Goal: Find specific page/section: Find specific page/section

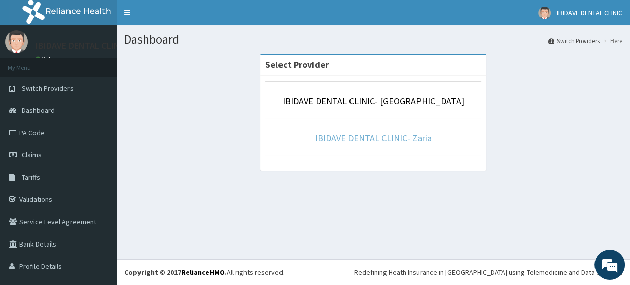
click at [359, 138] on link "IBIDAVE DENTAL CLINIC- Zaria" at bounding box center [373, 138] width 117 height 12
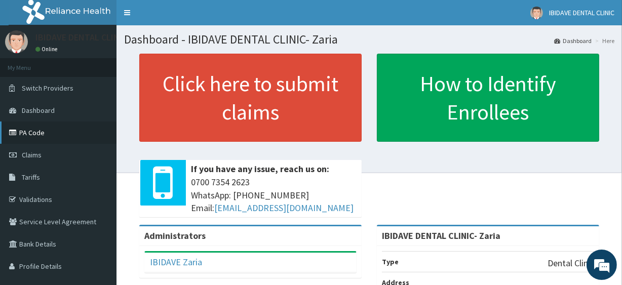
drag, startPoint x: 0, startPoint y: 0, endPoint x: 39, endPoint y: 129, distance: 134.5
click at [39, 129] on link "PA Code" at bounding box center [58, 133] width 117 height 22
